Goal: Information Seeking & Learning: Learn about a topic

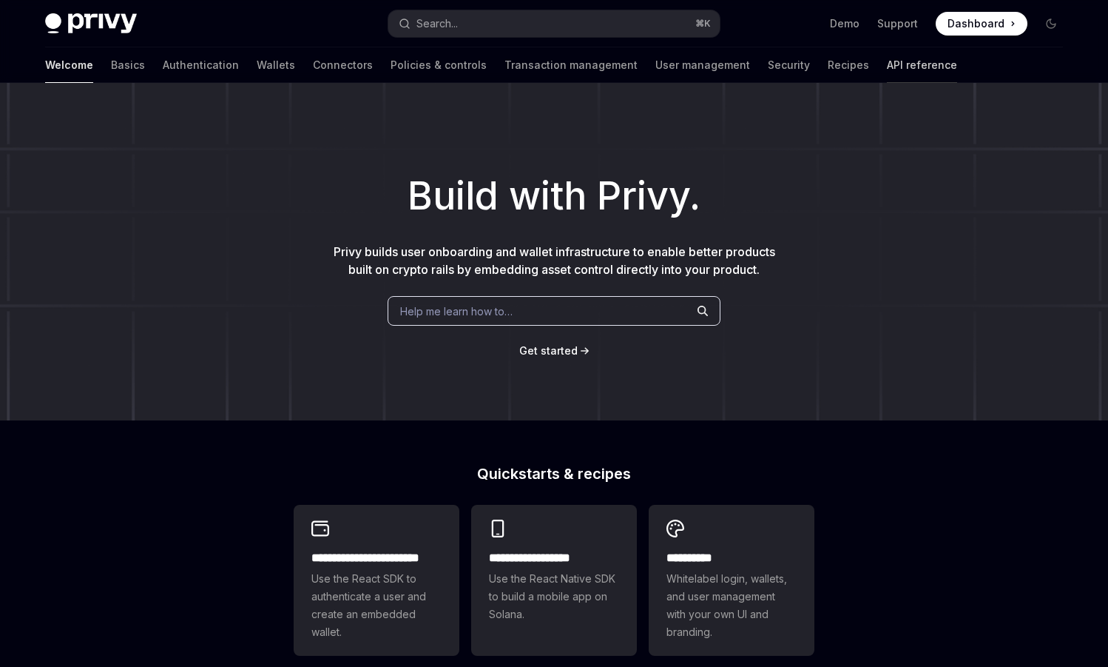
click at [887, 60] on link "API reference" at bounding box center [922, 65] width 70 height 36
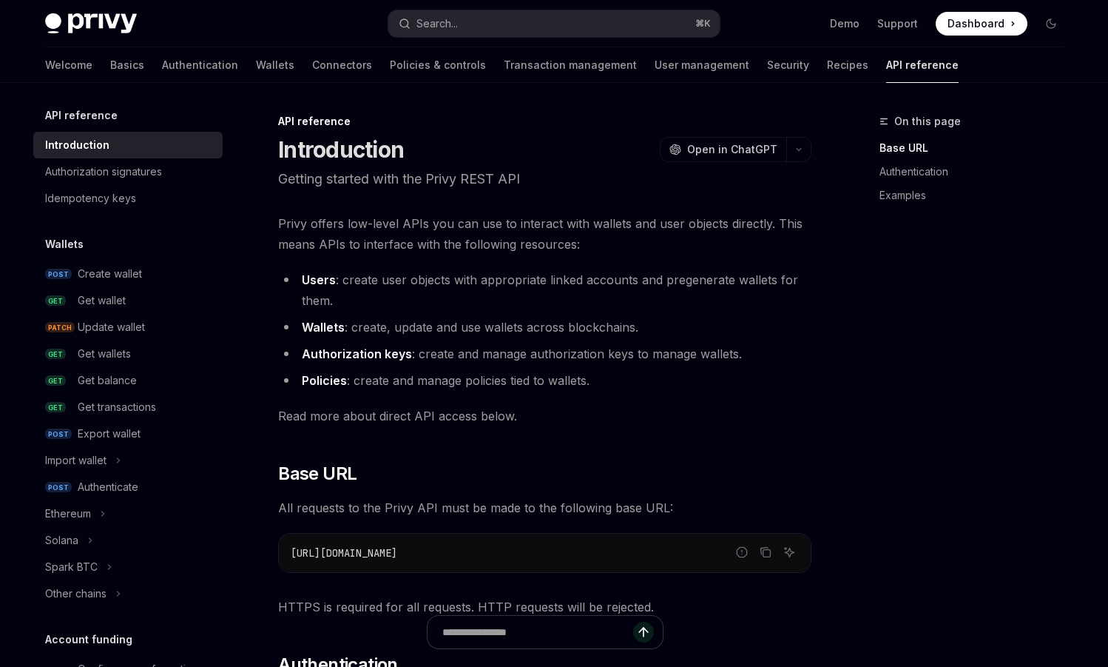
type textarea "*"
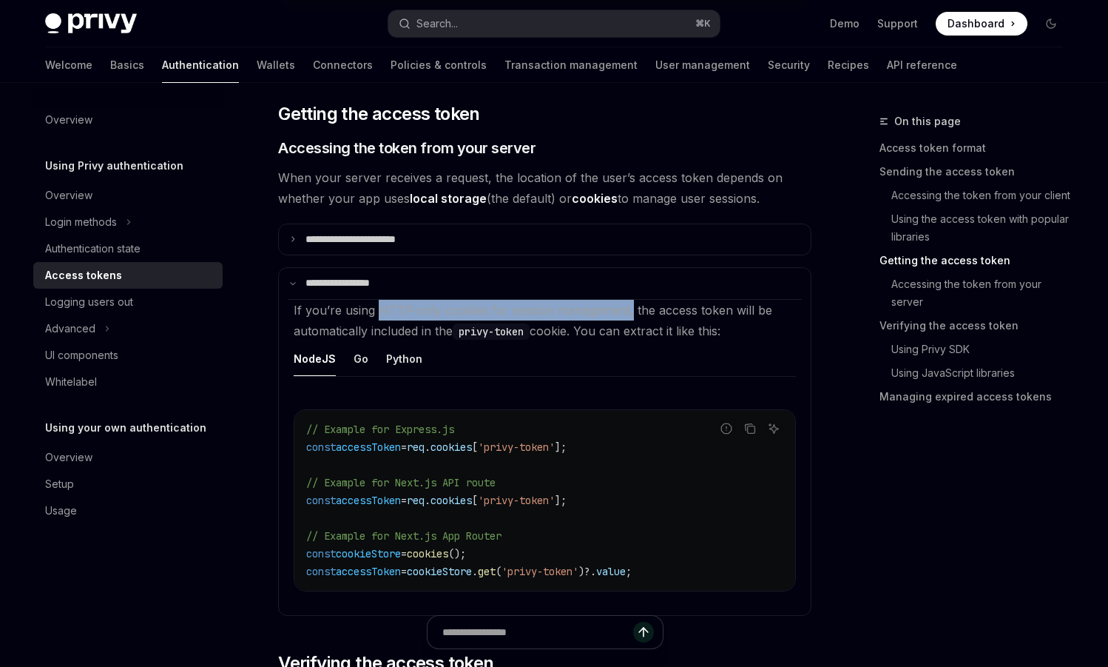
click at [970, 14] on span at bounding box center [982, 24] width 92 height 24
